Goal: Task Accomplishment & Management: Use online tool/utility

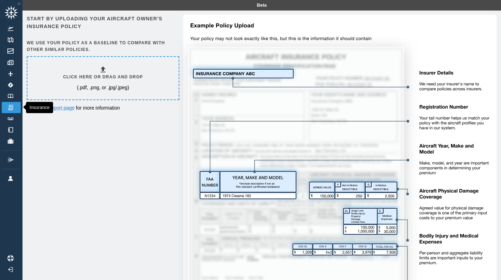
click at [10, 108] on img at bounding box center [11, 107] width 8 height 6
click at [97, 172] on div "Start by uploading your aircraft owner's insurance policy We use your policy as…" at bounding box center [262, 180] width 470 height 330
click at [12, 117] on img at bounding box center [11, 118] width 8 height 3
